Goal: Information Seeking & Learning: Learn about a topic

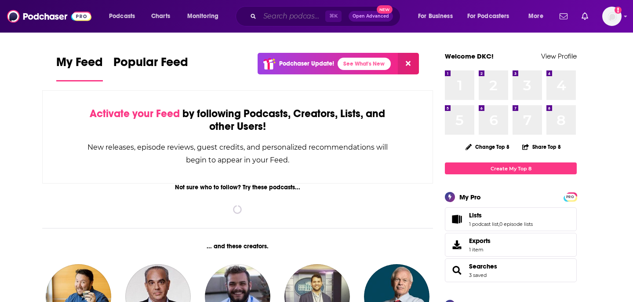
click at [292, 14] on input "Search podcasts, credits, & more..." at bounding box center [292, 16] width 65 height 14
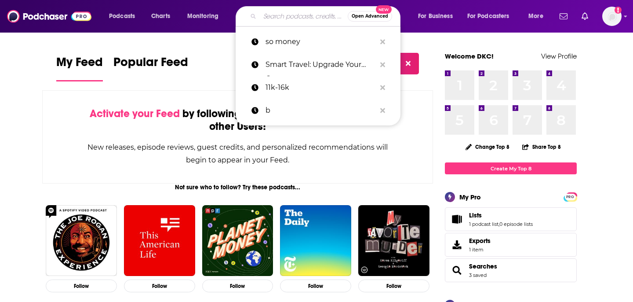
type input "c"
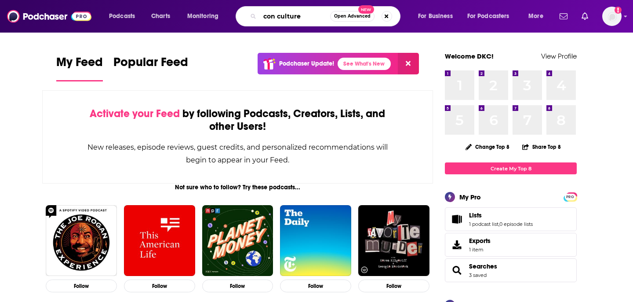
type input "con culture"
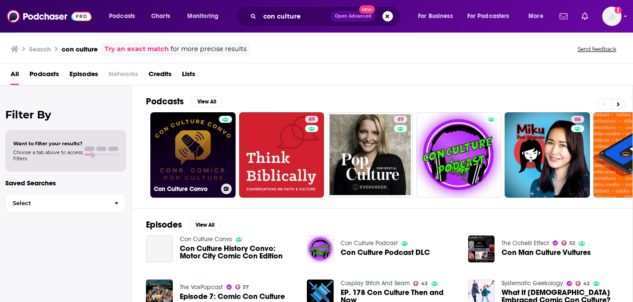
click at [192, 152] on link "Con Culture Convo" at bounding box center [192, 154] width 85 height 85
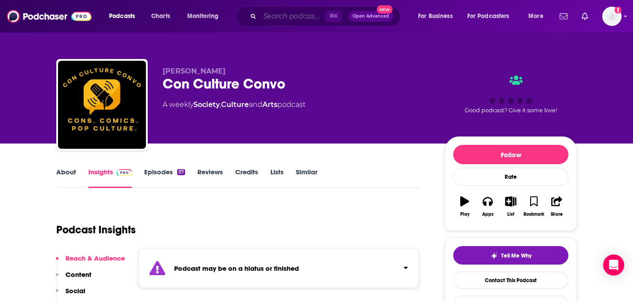
click at [283, 21] on input "Search podcasts, credits, & more..." at bounding box center [292, 16] width 65 height 14
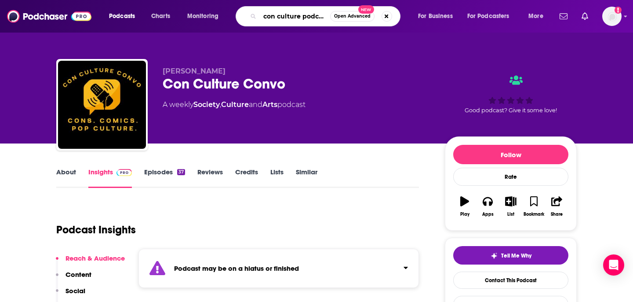
type input "con culture podcast"
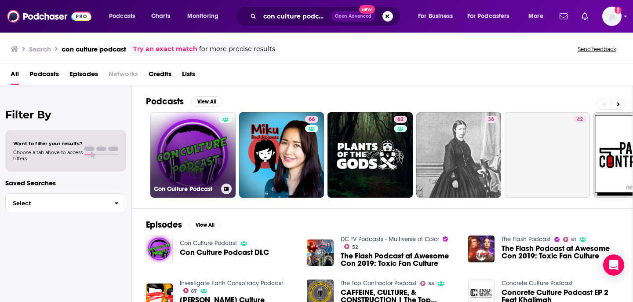
click at [215, 152] on link "Con Culture Podcast" at bounding box center [192, 154] width 85 height 85
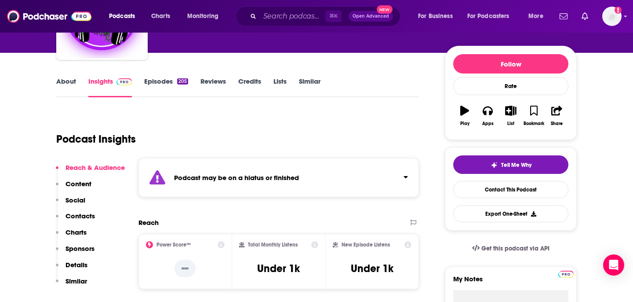
scroll to position [109, 0]
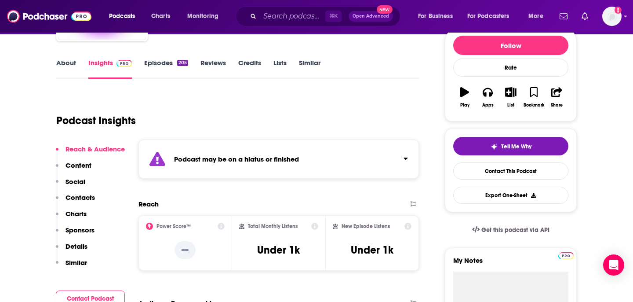
click at [408, 163] on div "Podcast may be on a hiatus or finished" at bounding box center [278, 158] width 280 height 39
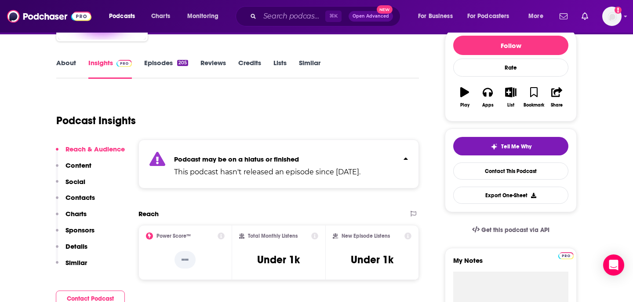
click at [296, 256] on h3 "Under 1k" at bounding box center [278, 259] width 43 height 13
click at [313, 237] on icon at bounding box center [314, 235] width 7 height 7
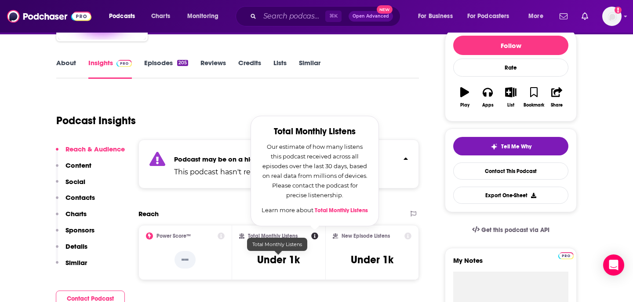
click at [297, 255] on h3 "Under 1k" at bounding box center [278, 259] width 43 height 13
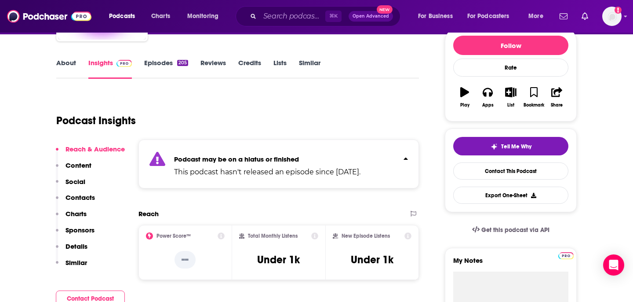
click at [277, 211] on div "Reach" at bounding box center [269, 213] width 262 height 8
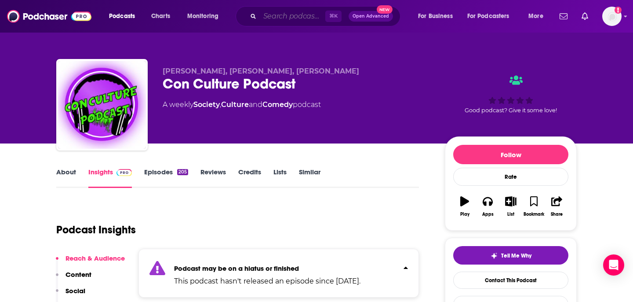
click at [284, 17] on input "Search podcasts, credits, & more..." at bounding box center [292, 16] width 65 height 14
